Goal: Navigation & Orientation: Find specific page/section

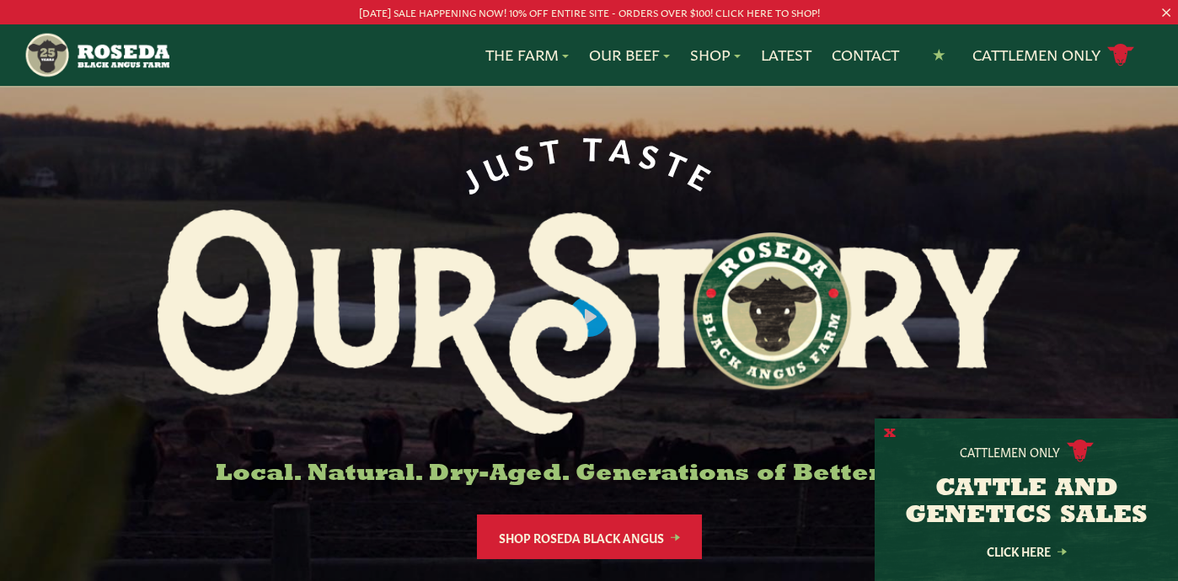
click at [890, 432] on button "X" at bounding box center [890, 434] width 12 height 18
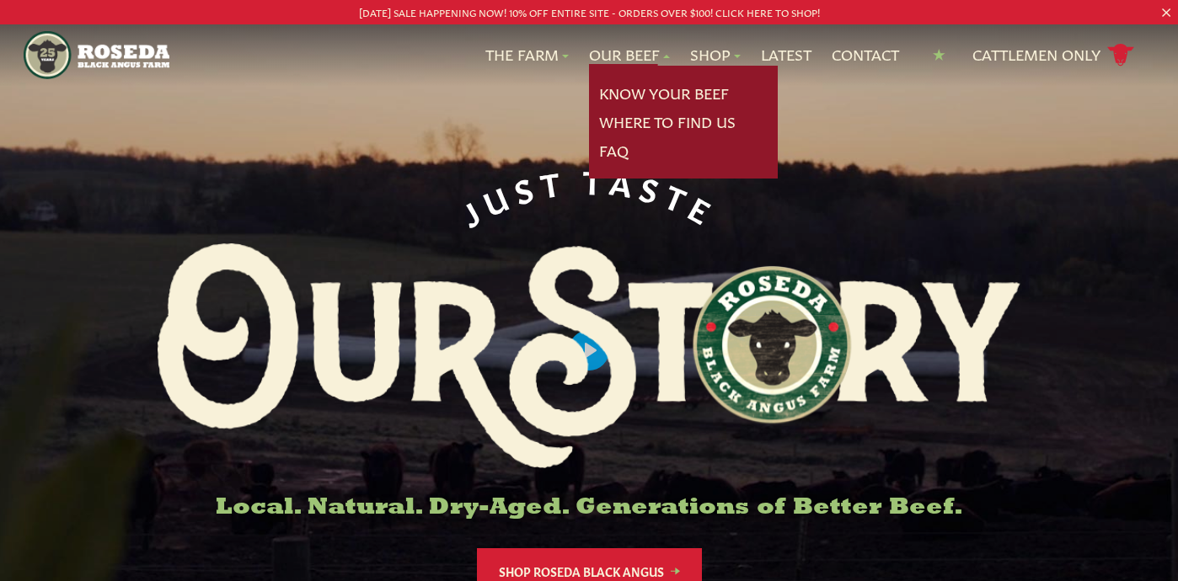
click at [606, 56] on link "Our Beef" at bounding box center [629, 55] width 81 height 22
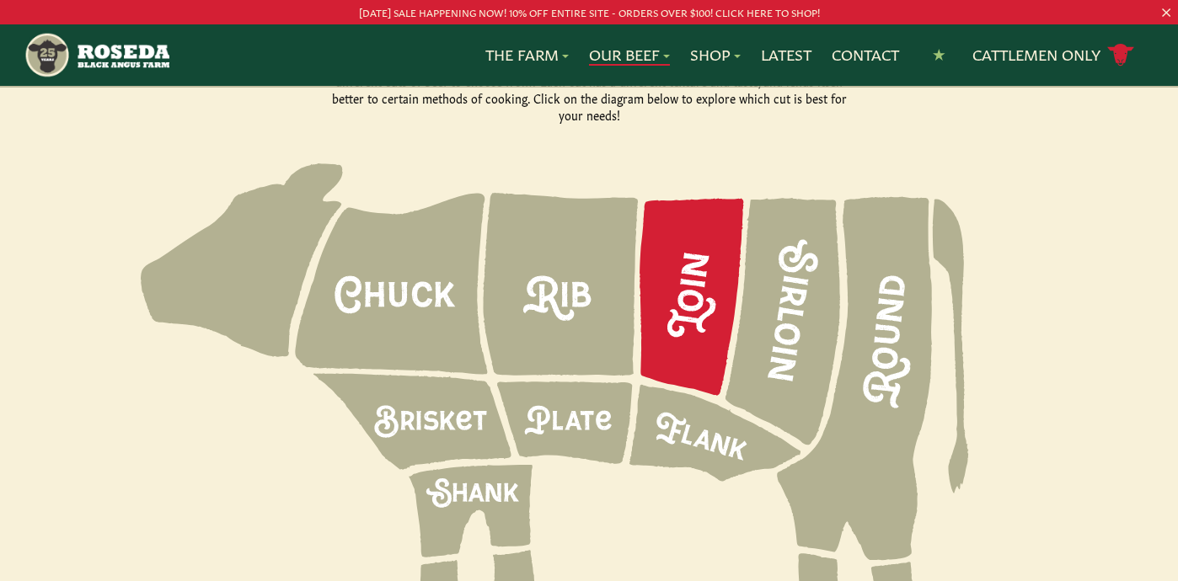
scroll to position [2372, 0]
click at [663, 200] on icon at bounding box center [692, 295] width 104 height 197
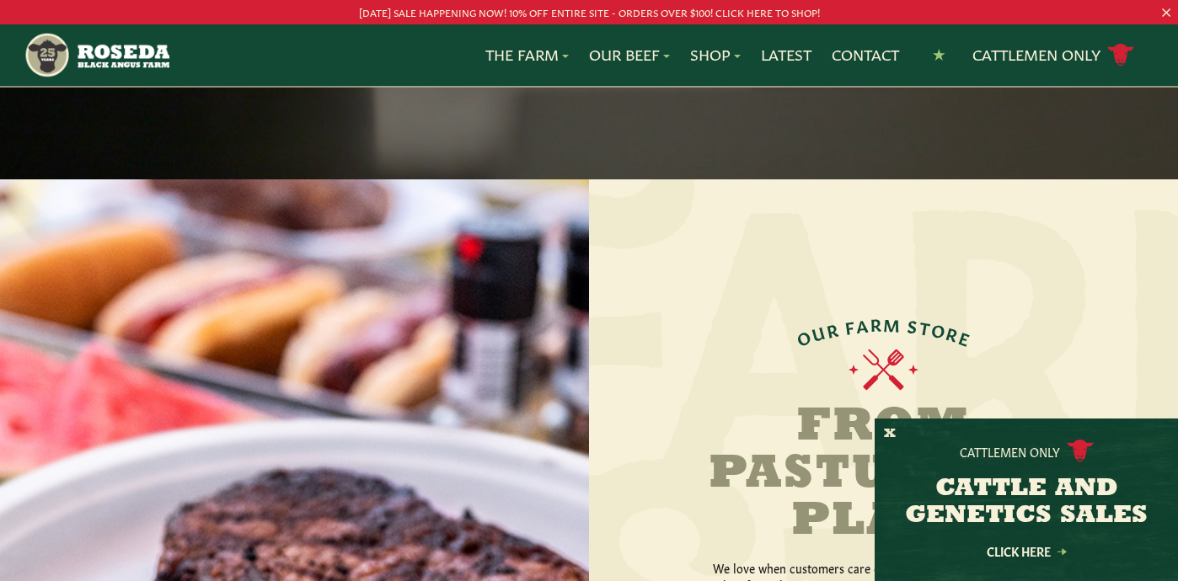
scroll to position [1753, 0]
click at [885, 430] on button "X" at bounding box center [890, 434] width 12 height 18
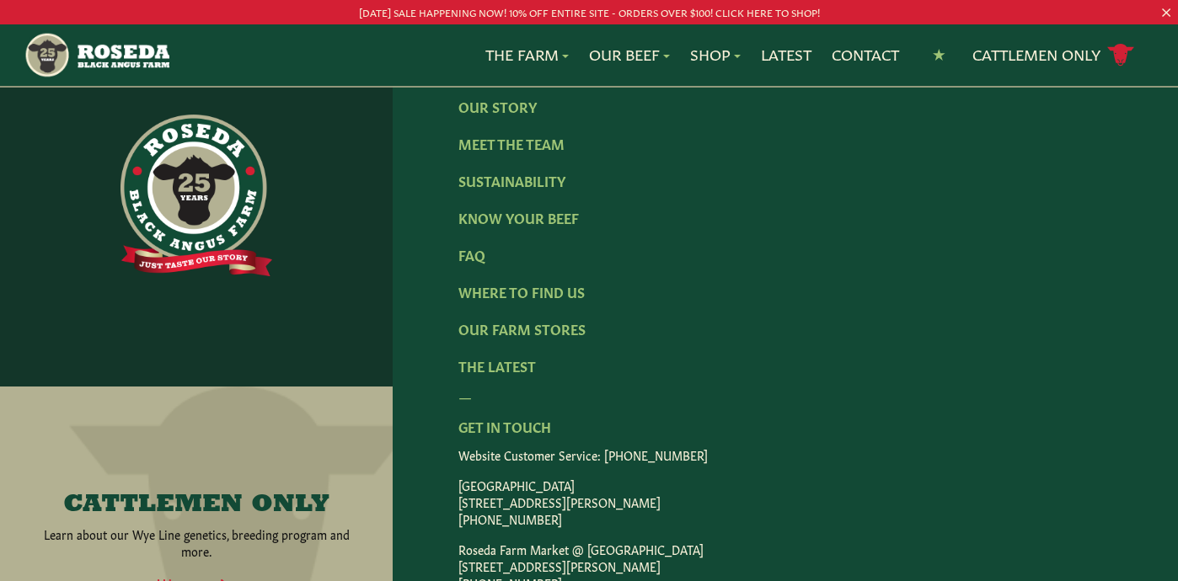
scroll to position [2793, 0]
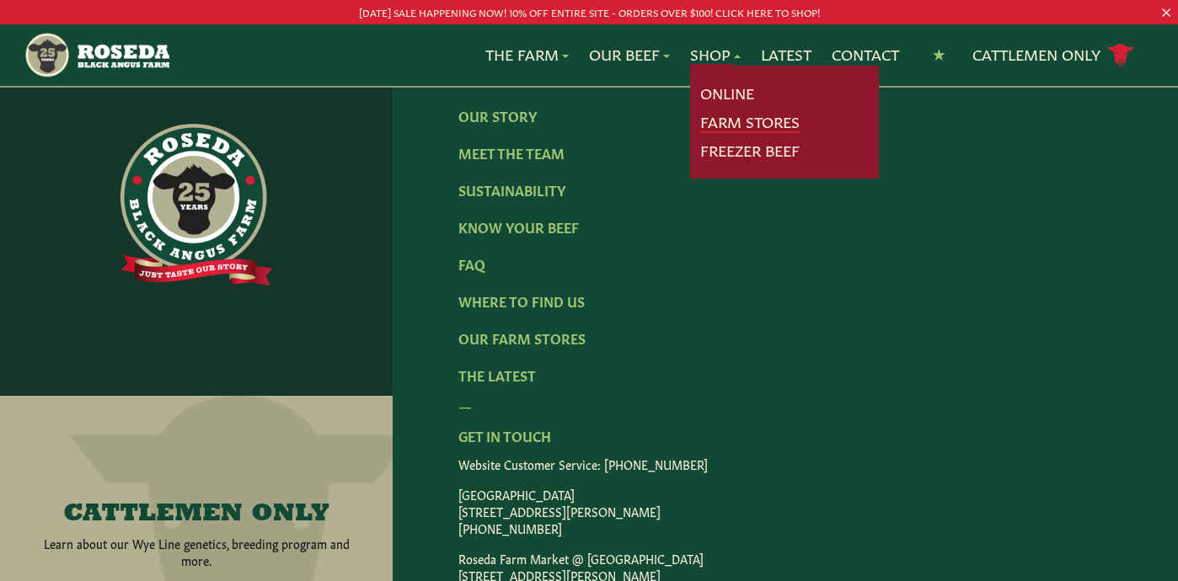
click at [753, 118] on link "Farm Stores" at bounding box center [749, 122] width 99 height 22
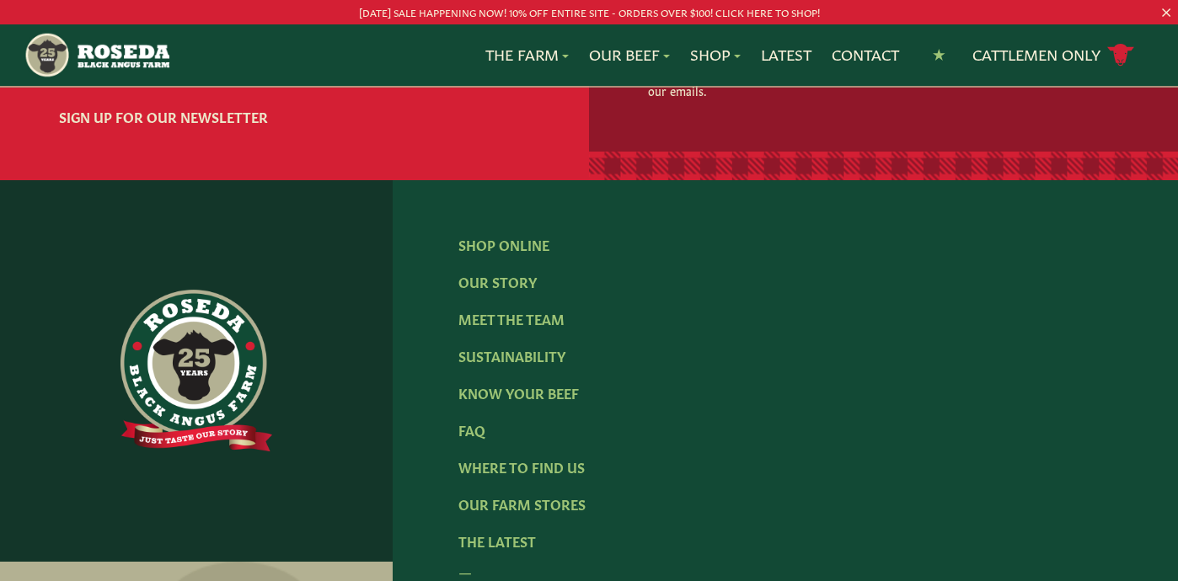
scroll to position [2821, 0]
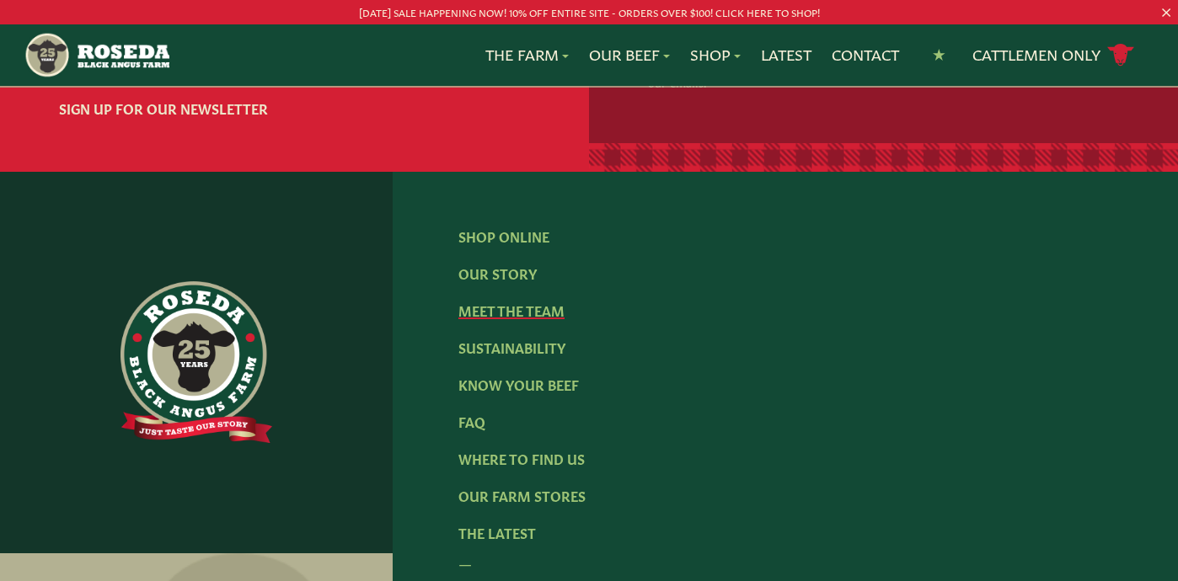
click at [484, 319] on link "Meet The Team" at bounding box center [511, 310] width 106 height 19
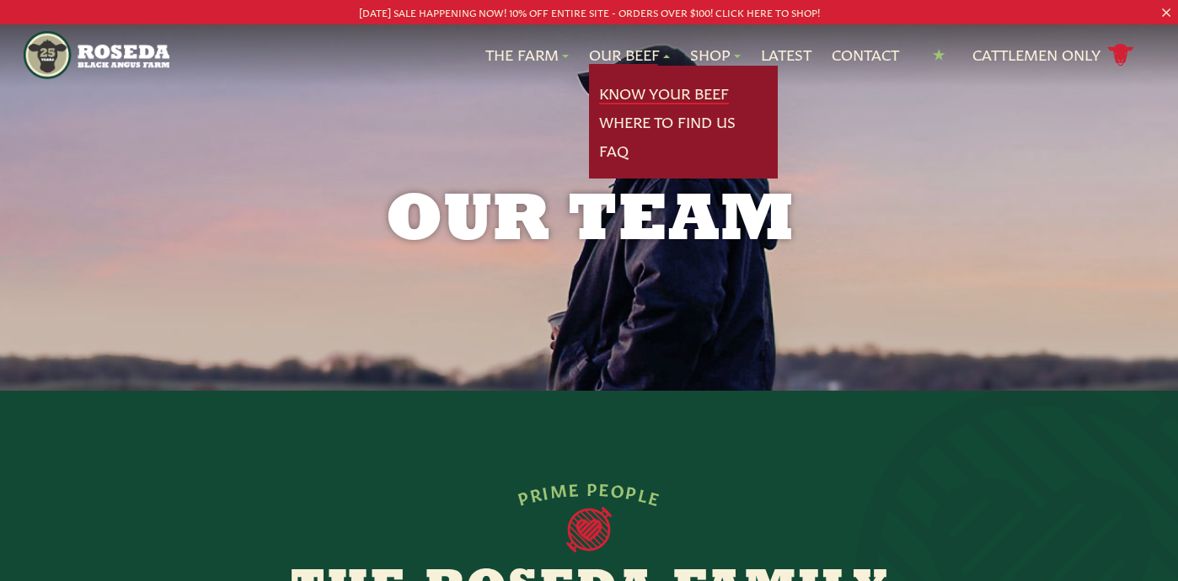
click at [622, 83] on link "Know Your Beef" at bounding box center [664, 94] width 130 height 22
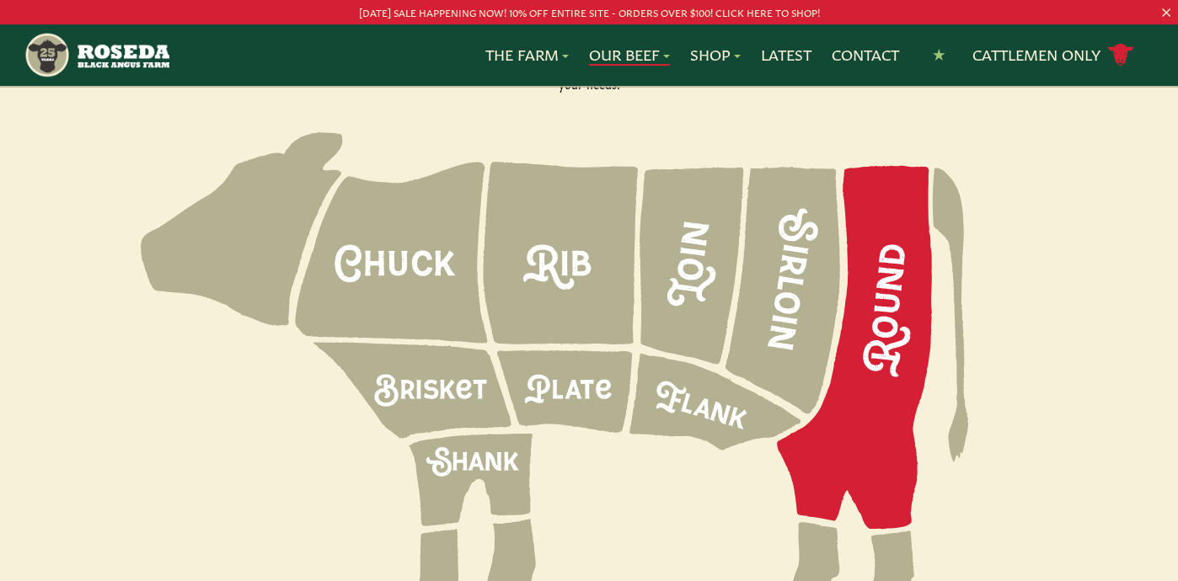
scroll to position [2407, 0]
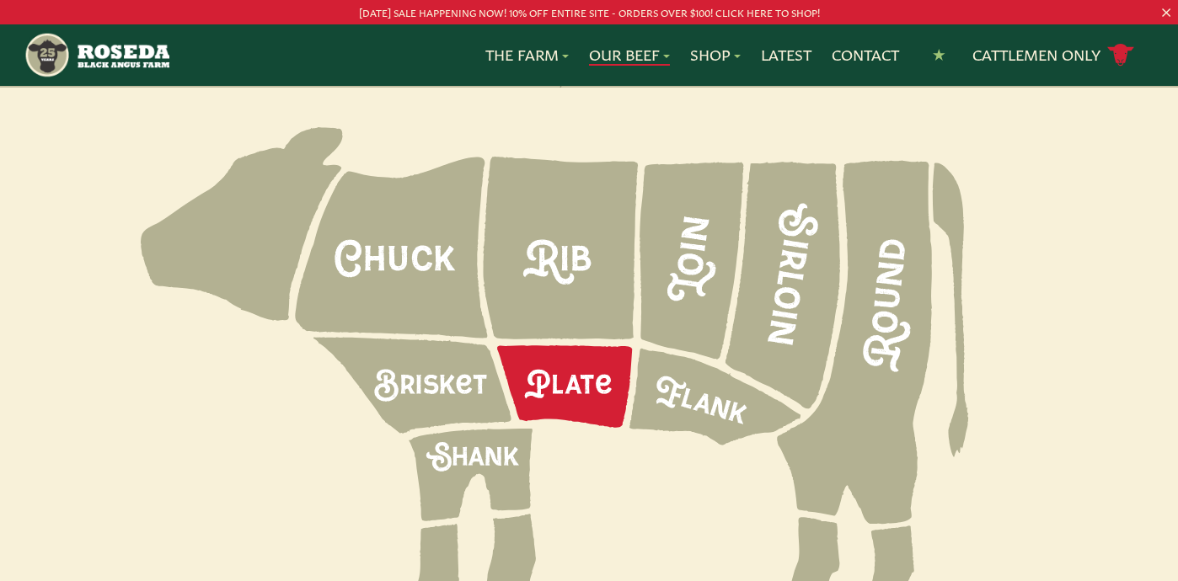
click at [575, 349] on icon at bounding box center [564, 386] width 135 height 83
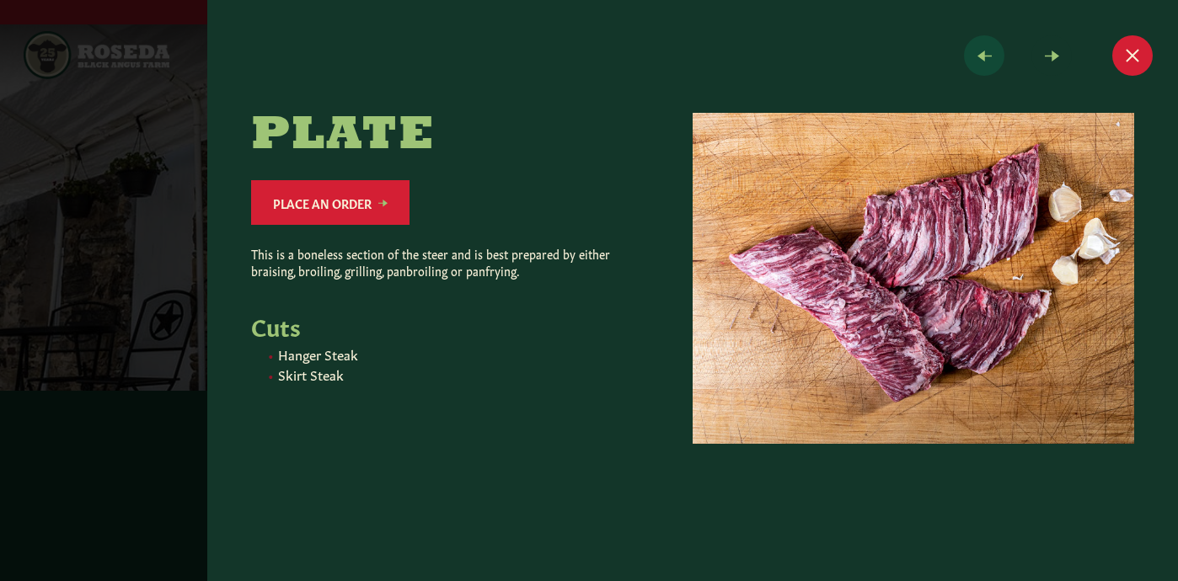
click at [986, 53] on span at bounding box center [984, 55] width 40 height 40
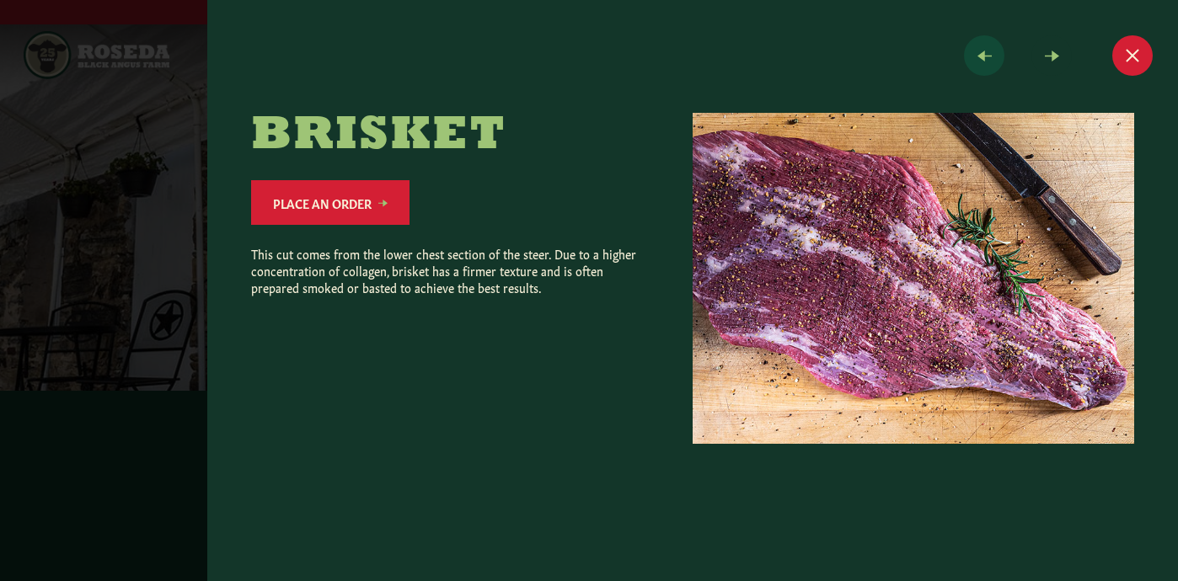
click at [985, 48] on span at bounding box center [984, 55] width 40 height 40
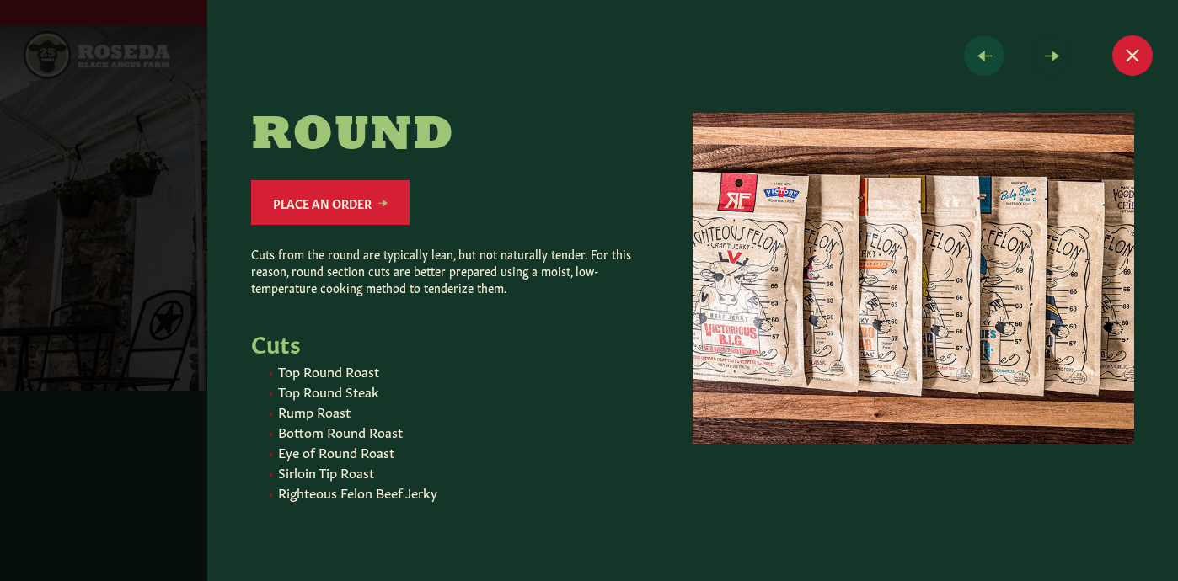
click at [986, 51] on span at bounding box center [984, 55] width 40 height 40
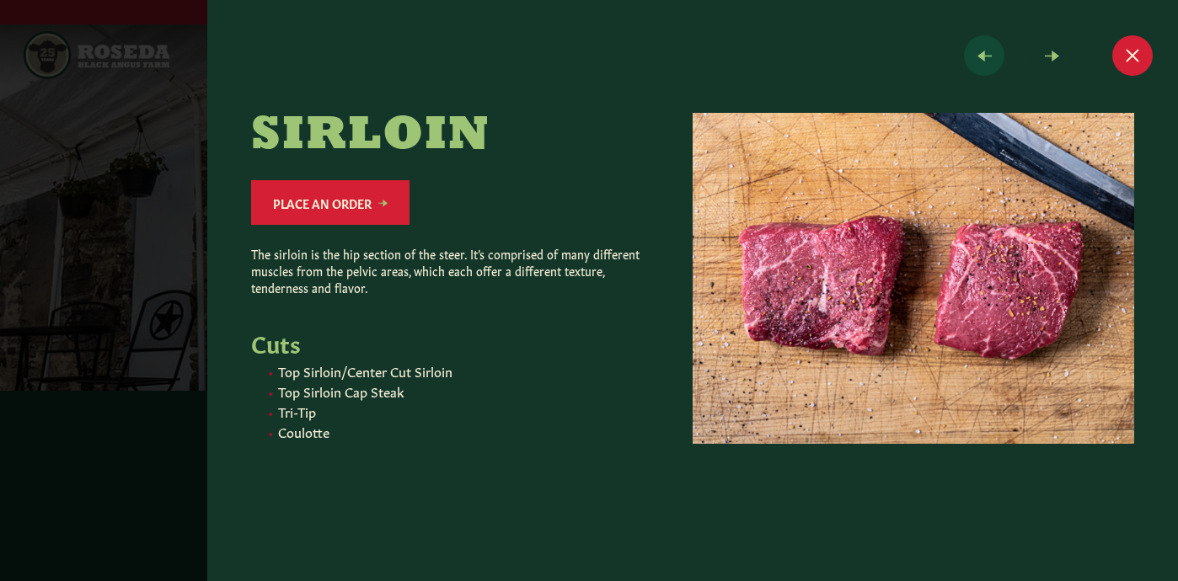
click at [987, 58] on span at bounding box center [984, 55] width 40 height 40
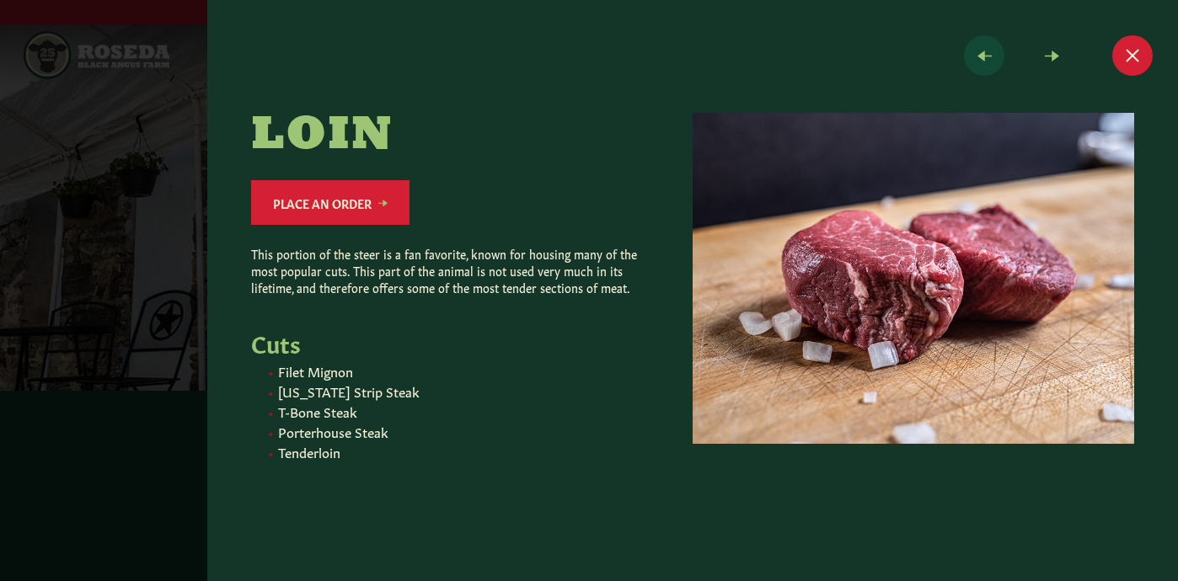
click at [986, 59] on span at bounding box center [984, 55] width 40 height 40
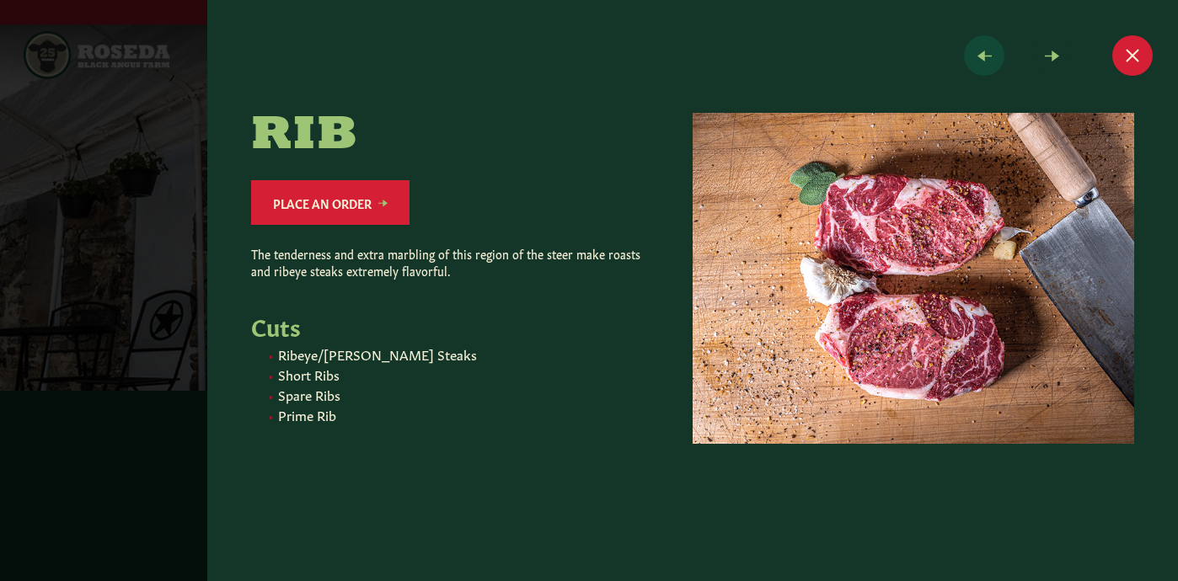
click at [986, 59] on span at bounding box center [984, 55] width 40 height 40
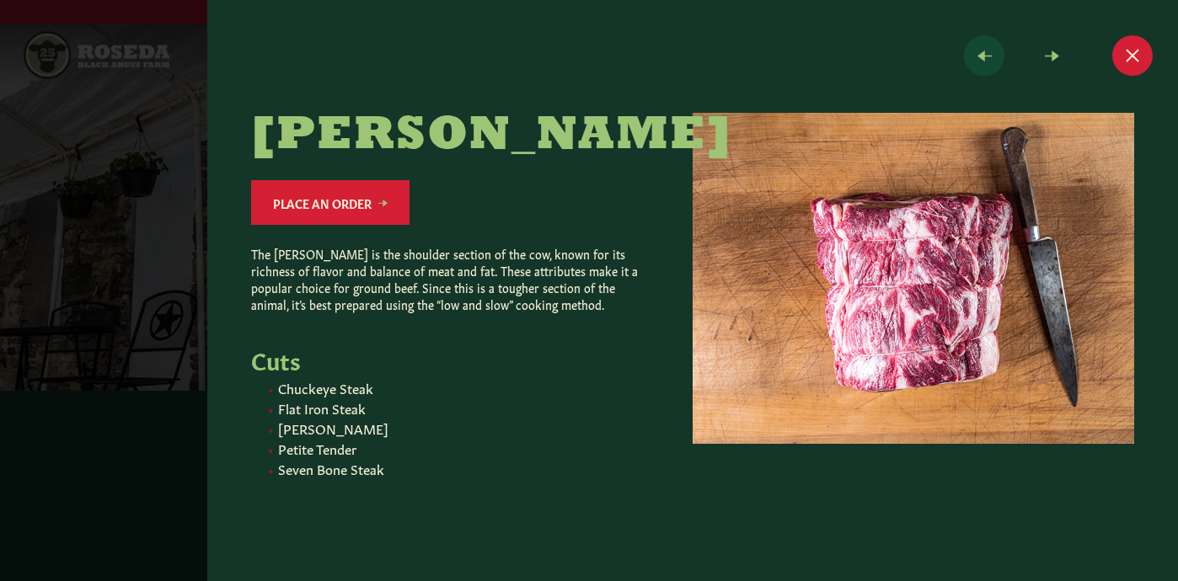
click at [986, 60] on span at bounding box center [984, 55] width 40 height 40
click at [1062, 61] on span at bounding box center [1051, 55] width 40 height 40
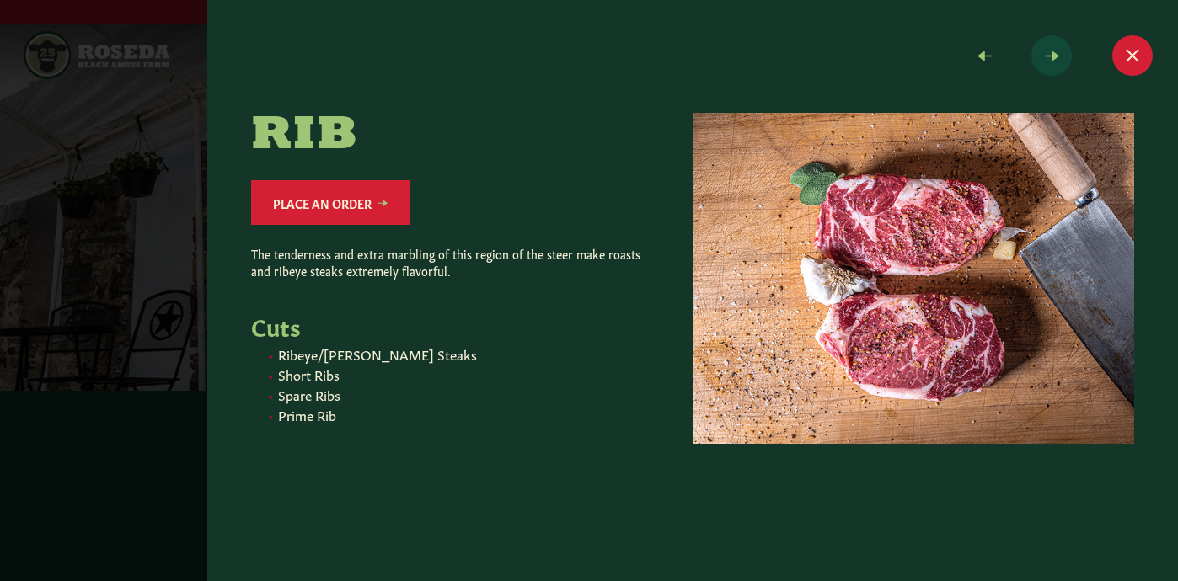
click at [1061, 61] on span at bounding box center [1051, 55] width 40 height 40
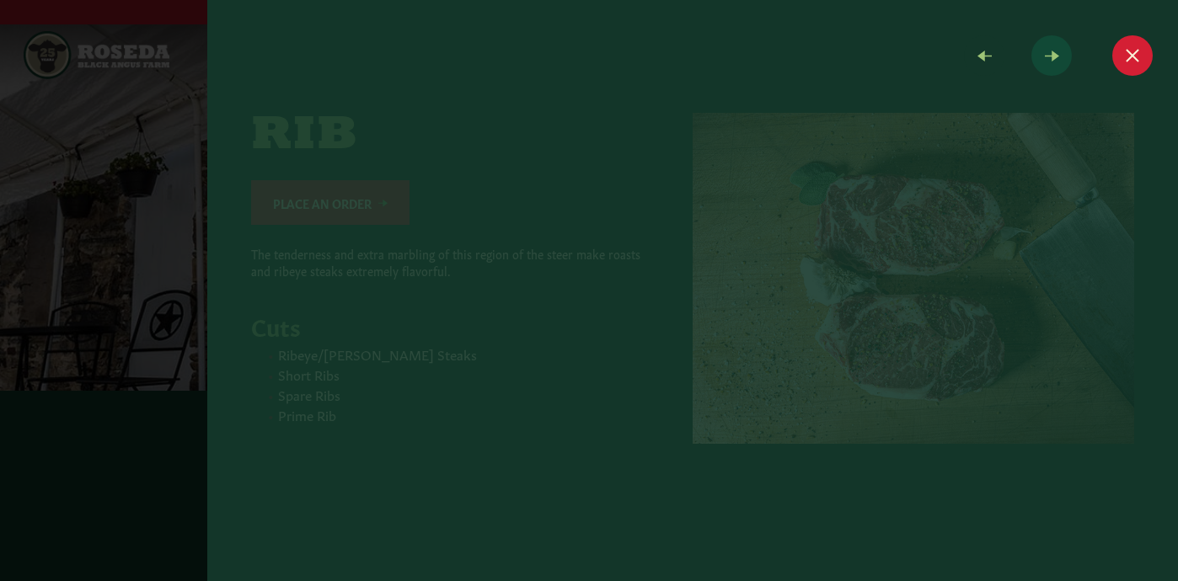
click at [1061, 61] on span at bounding box center [1051, 55] width 40 height 40
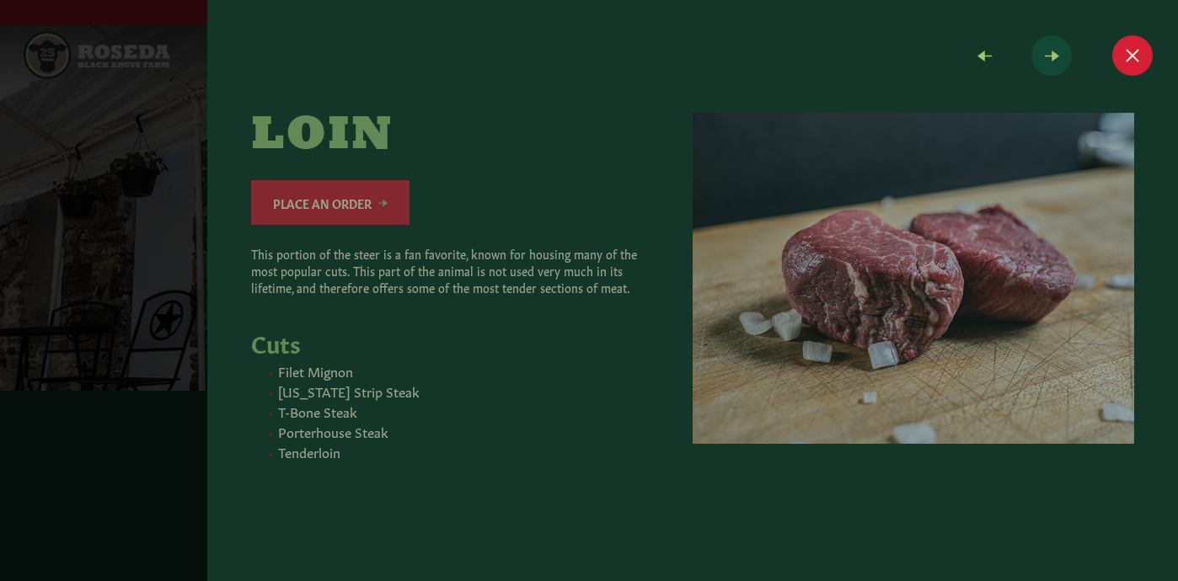
click at [1061, 61] on span at bounding box center [1051, 55] width 40 height 40
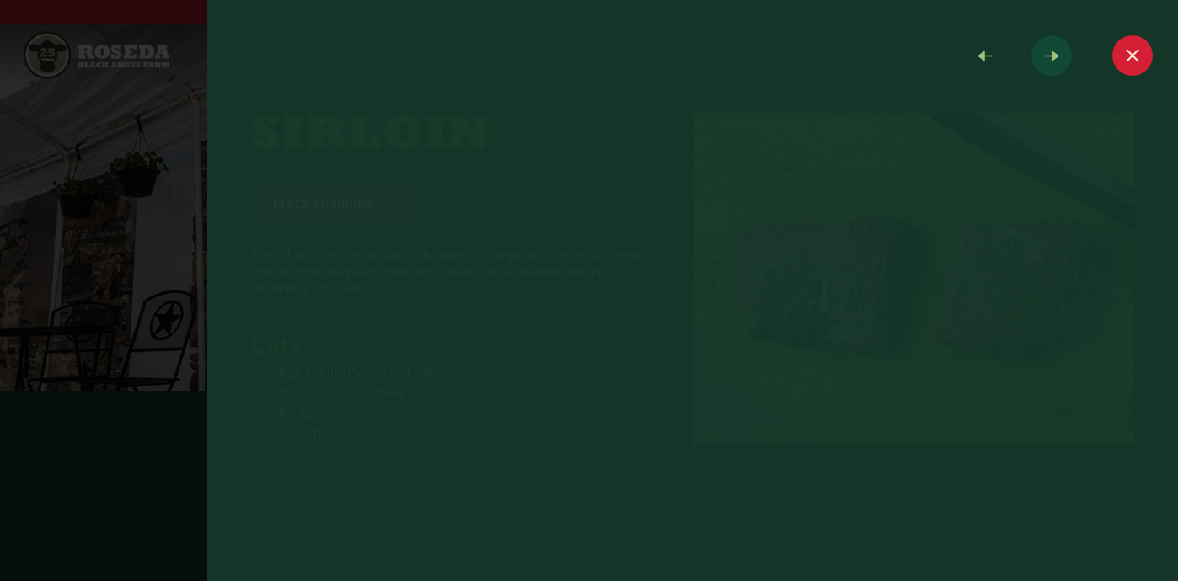
click at [1061, 61] on span at bounding box center [1051, 55] width 40 height 40
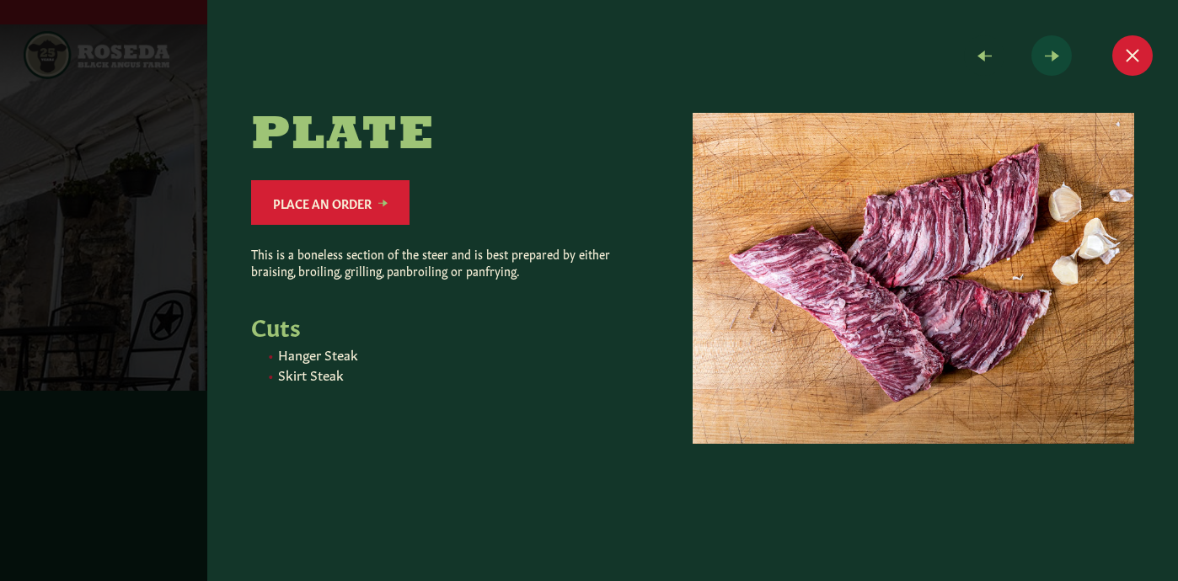
click at [1061, 61] on span at bounding box center [1051, 55] width 40 height 40
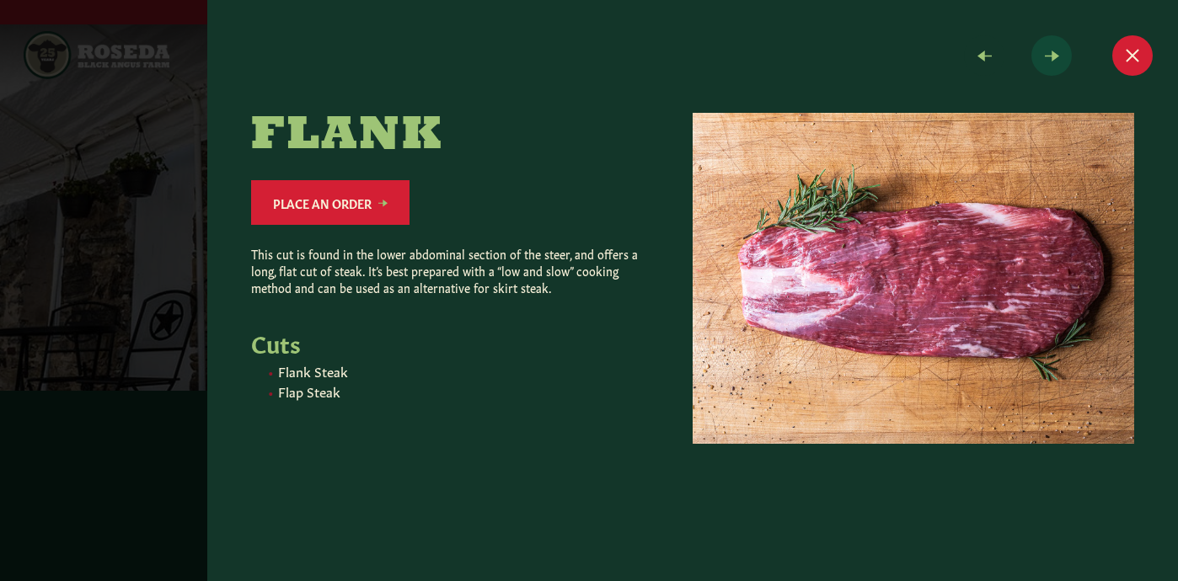
click at [1061, 61] on span at bounding box center [1051, 55] width 40 height 40
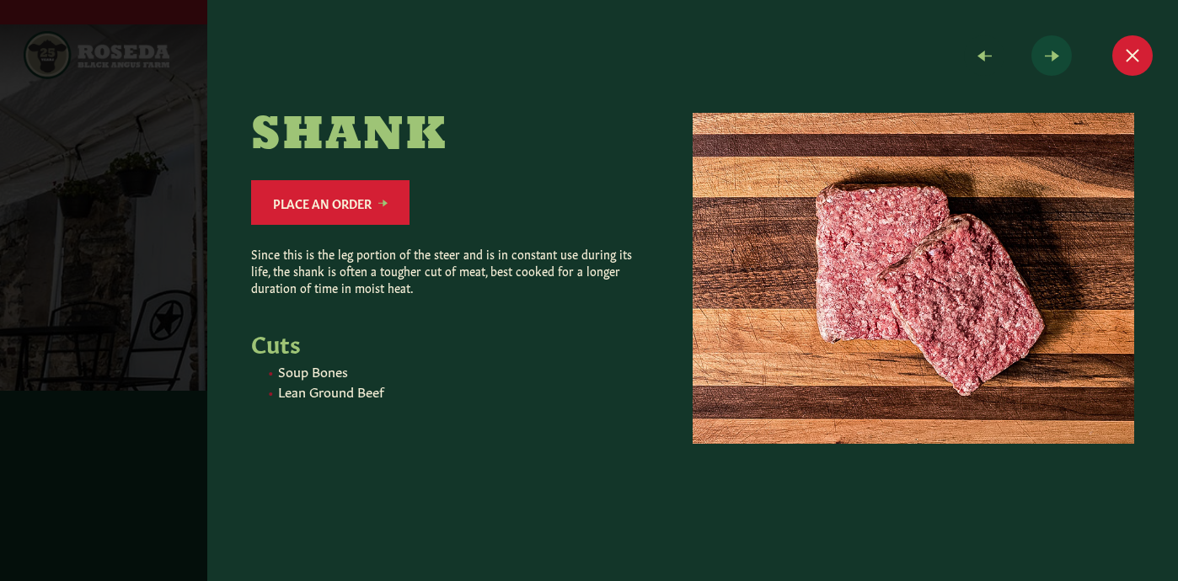
click at [1061, 61] on span at bounding box center [1051, 55] width 40 height 40
click at [978, 59] on span at bounding box center [984, 55] width 40 height 40
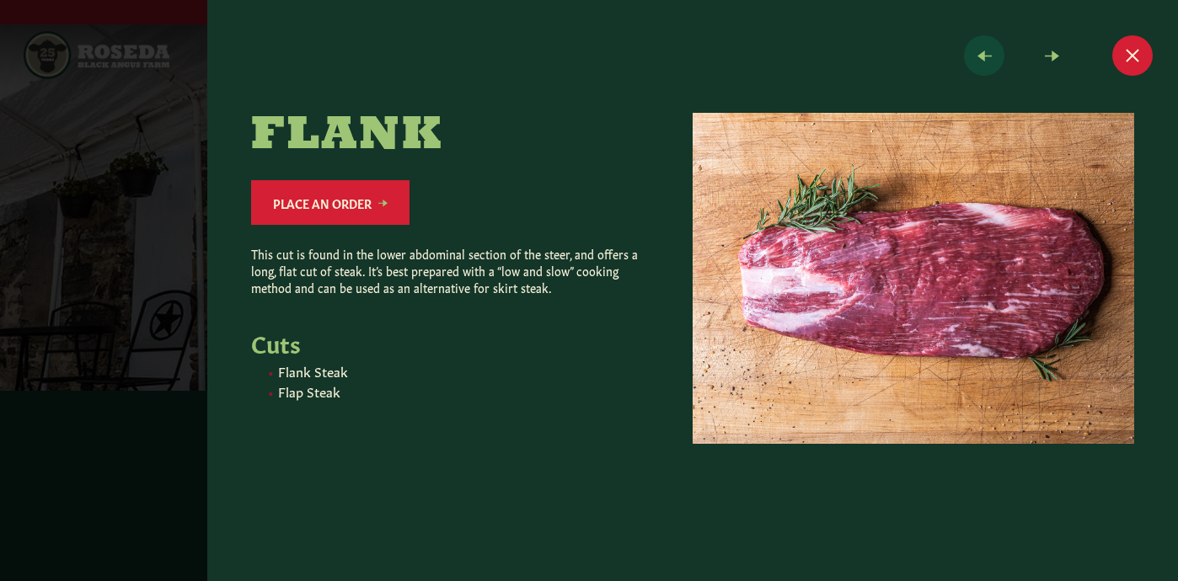
click at [974, 58] on span at bounding box center [984, 55] width 40 height 40
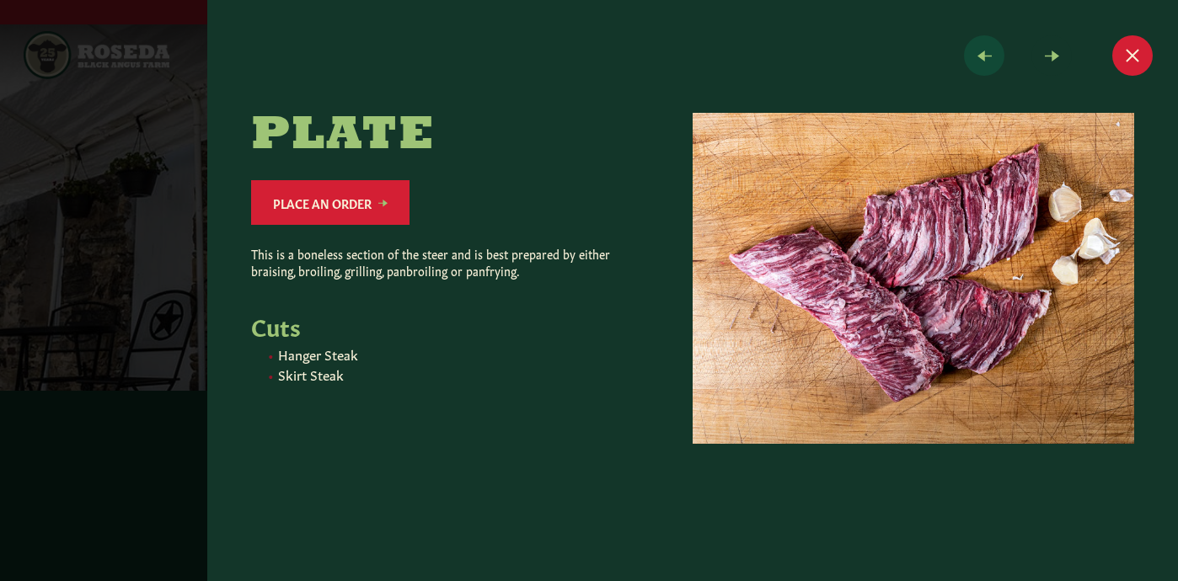
click at [974, 59] on span at bounding box center [984, 55] width 40 height 40
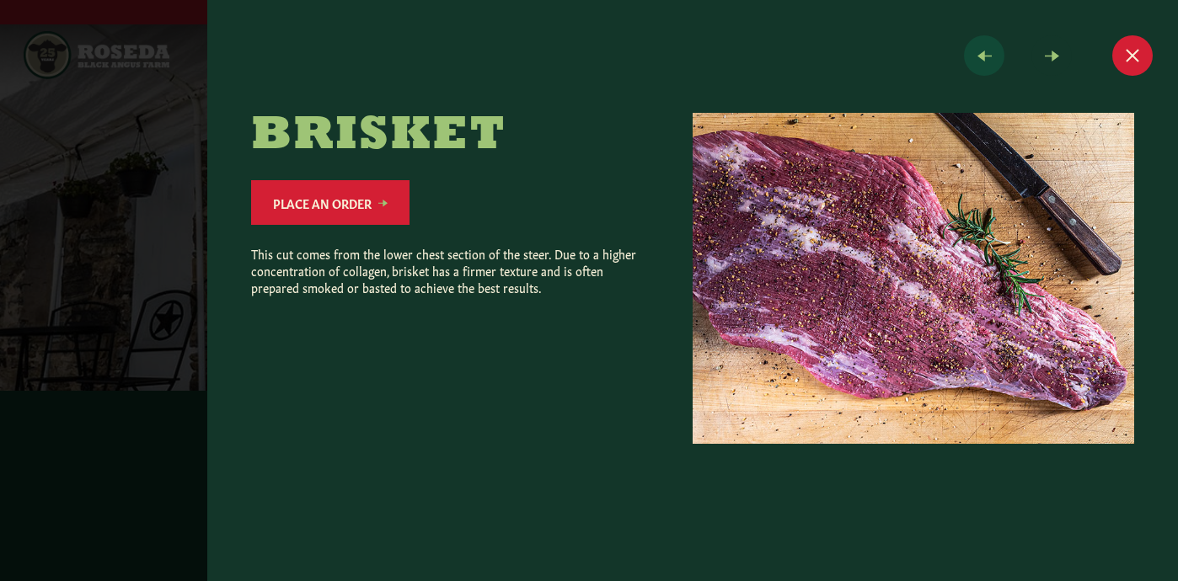
click at [974, 59] on span at bounding box center [984, 55] width 40 height 40
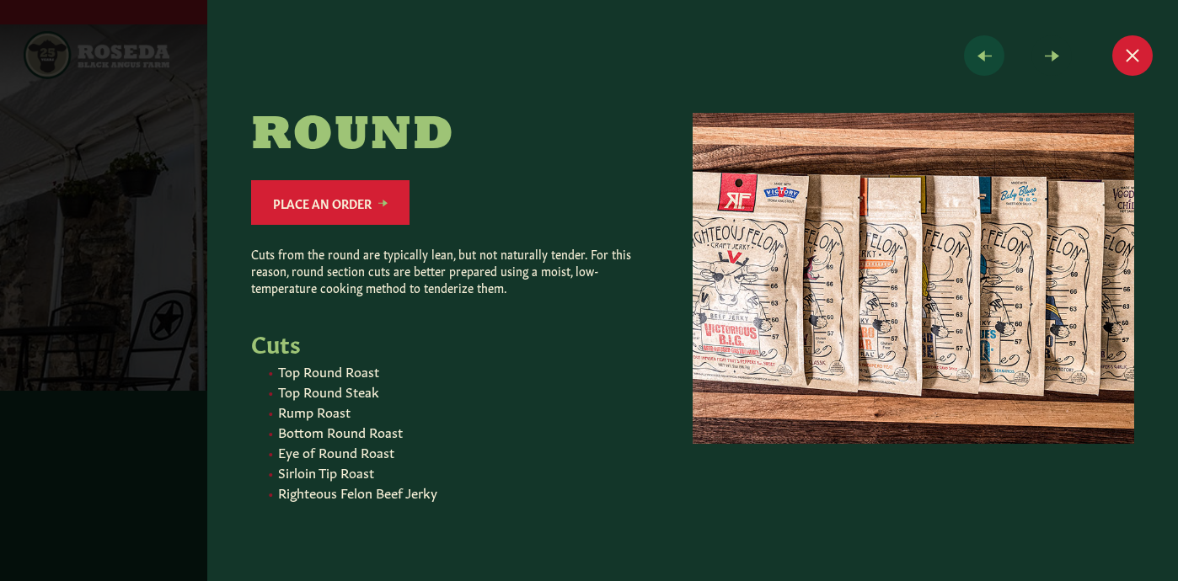
click at [974, 59] on span at bounding box center [984, 55] width 40 height 40
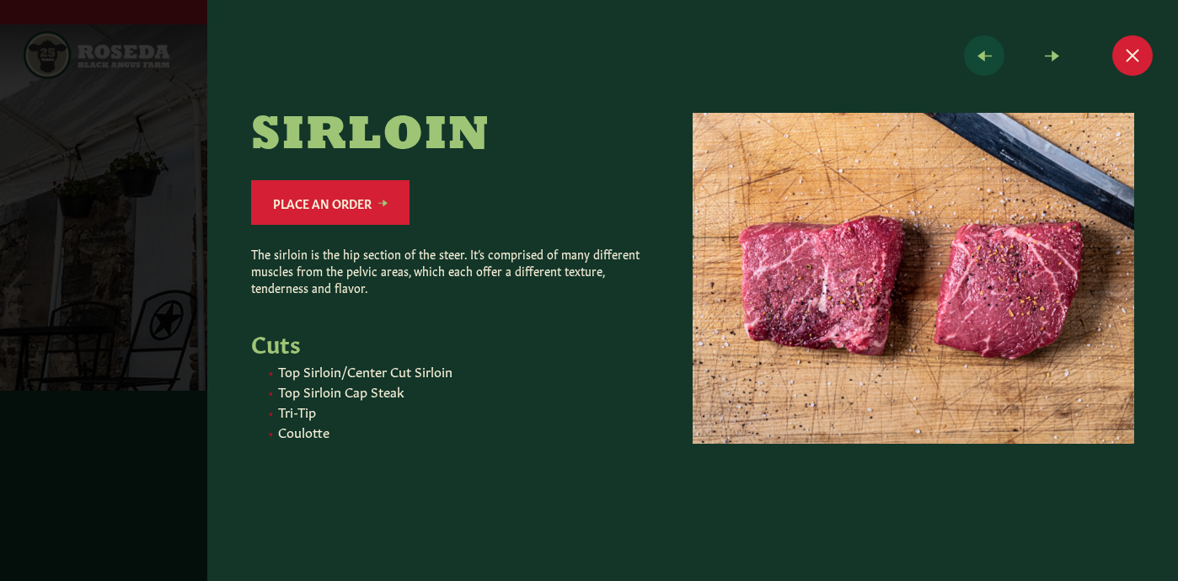
click at [974, 59] on span at bounding box center [984, 55] width 40 height 40
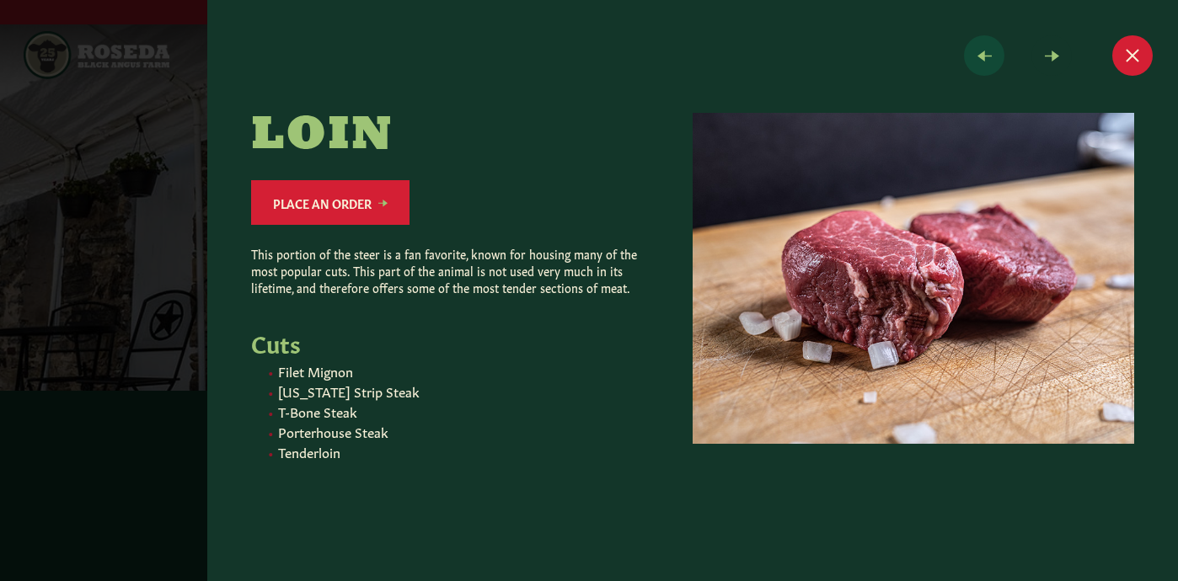
click at [974, 59] on span at bounding box center [984, 55] width 40 height 40
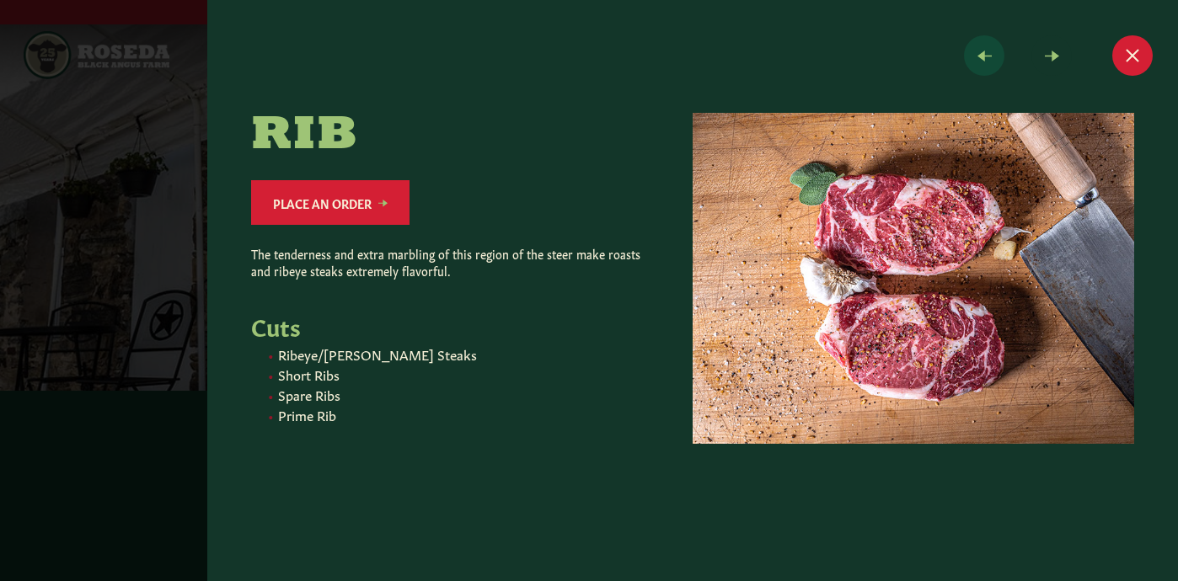
click at [974, 59] on span at bounding box center [984, 55] width 40 height 40
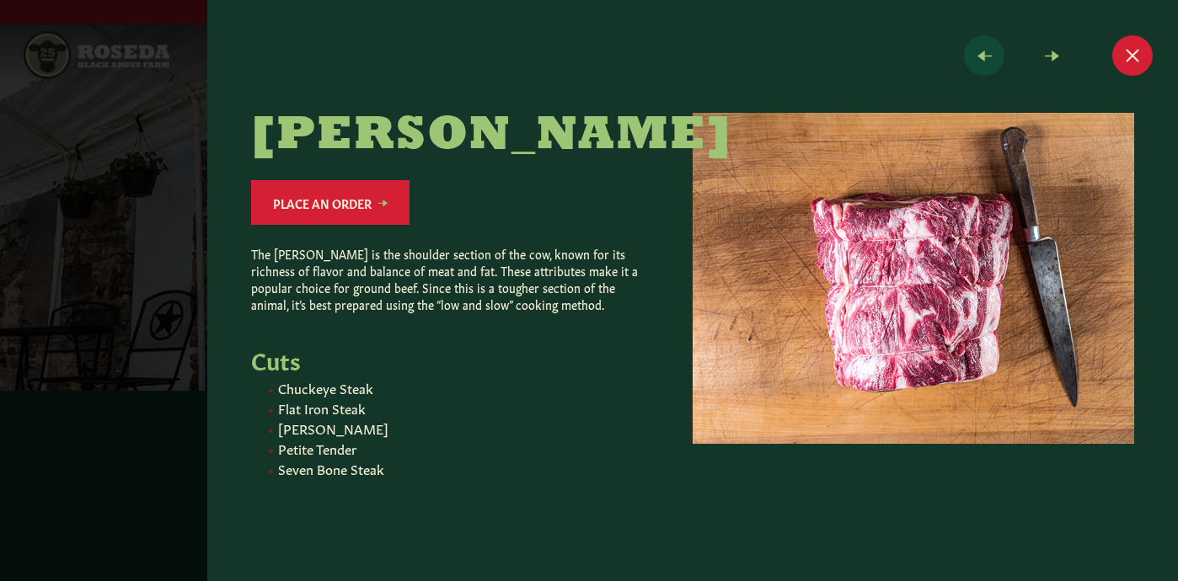
click at [974, 59] on span at bounding box center [984, 55] width 40 height 40
